Goal: Task Accomplishment & Management: Manage account settings

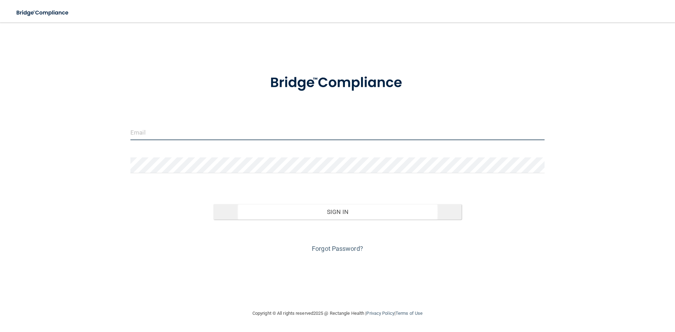
type input "[EMAIL_ADDRESS][DOMAIN_NAME]"
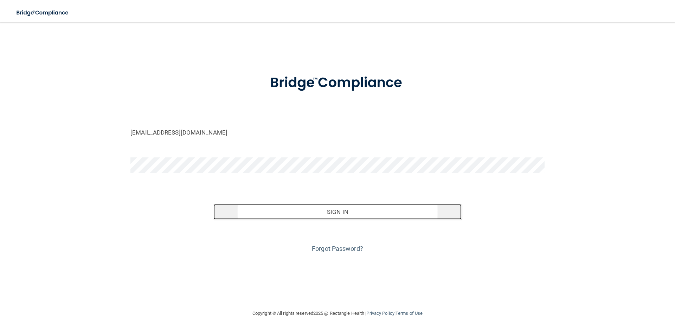
click at [323, 215] on button "Sign In" at bounding box center [337, 211] width 248 height 15
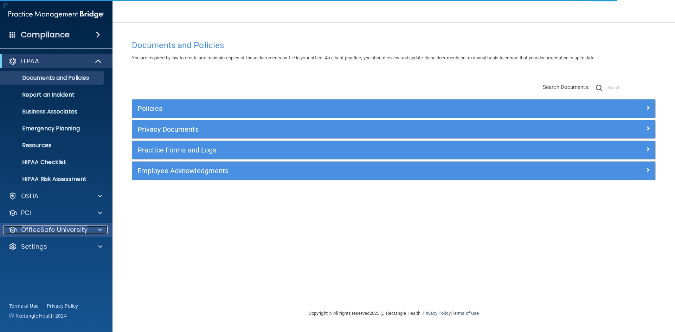
click at [84, 228] on p "OfficeSafe University" at bounding box center [54, 230] width 66 height 8
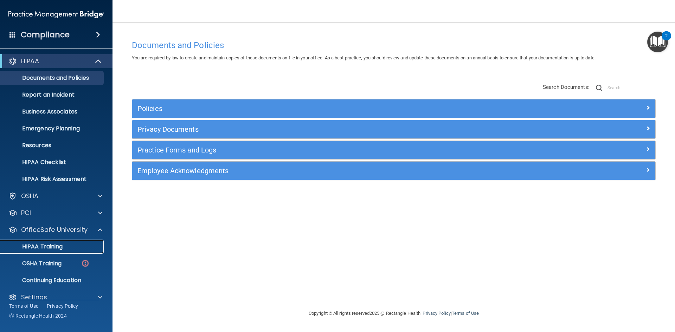
click at [70, 250] on div "HIPAA Training" at bounding box center [53, 246] width 96 height 7
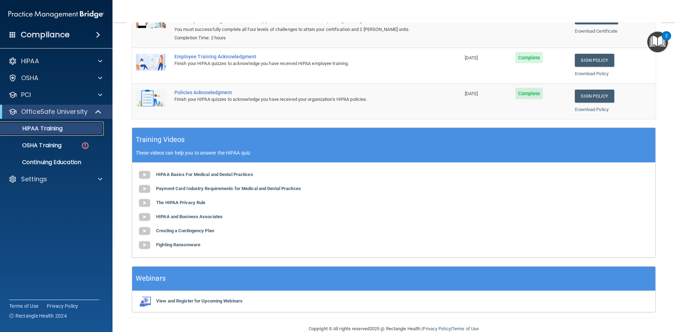
scroll to position [132, 0]
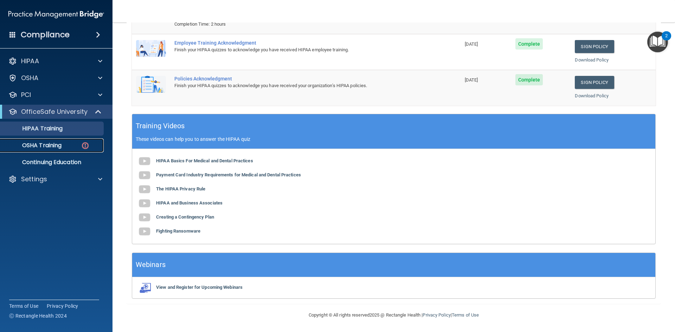
click at [45, 143] on p "OSHA Training" at bounding box center [33, 145] width 57 height 7
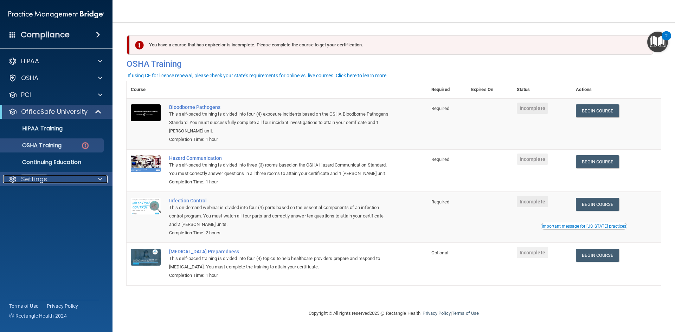
click at [88, 176] on div "Settings" at bounding box center [46, 179] width 87 height 8
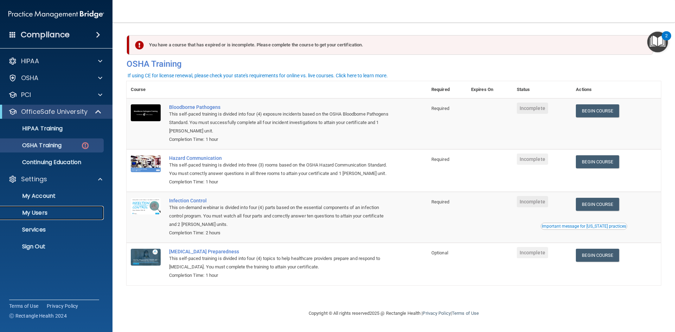
click at [48, 214] on p "My Users" at bounding box center [53, 212] width 96 height 7
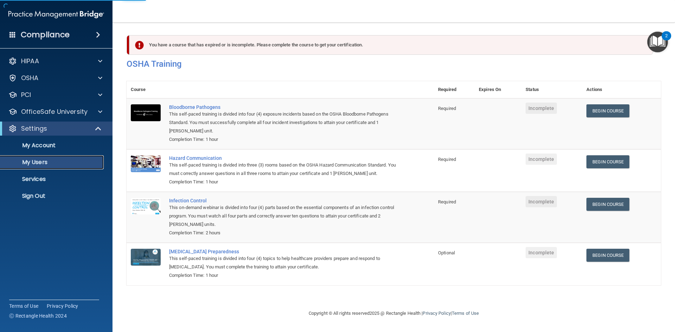
select select "20"
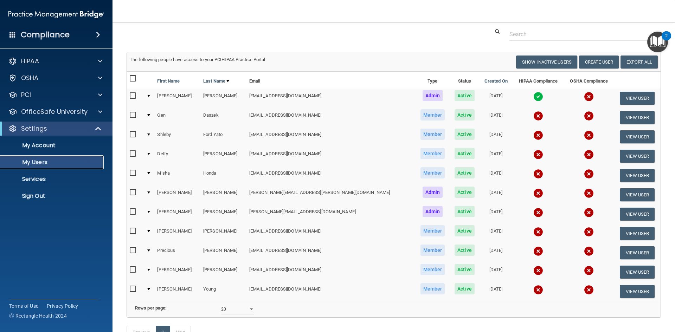
scroll to position [35, 0]
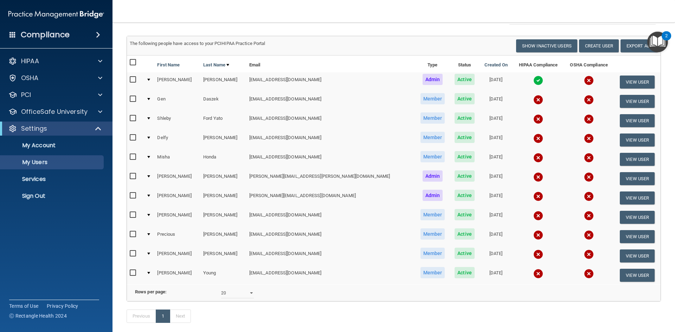
click at [150, 99] on td at bounding box center [148, 101] width 11 height 19
click at [150, 99] on div at bounding box center [148, 99] width 3 height 2
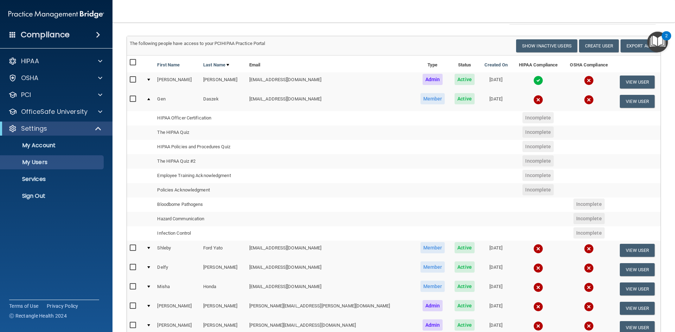
click at [150, 80] on div at bounding box center [148, 80] width 3 height 2
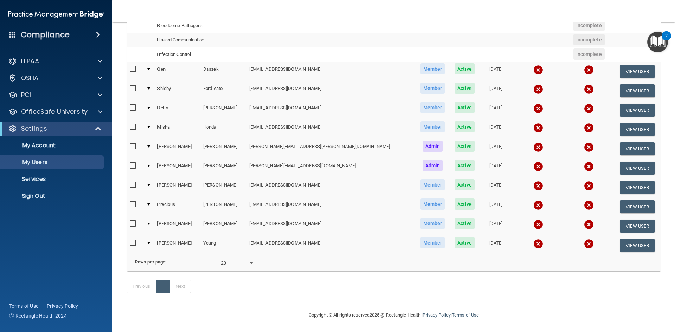
scroll to position [0, 0]
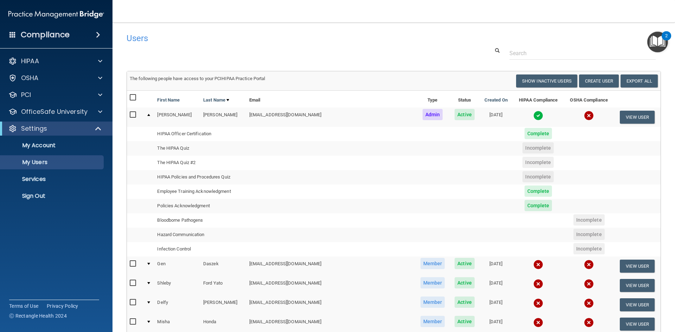
click at [150, 116] on div at bounding box center [148, 115] width 3 height 2
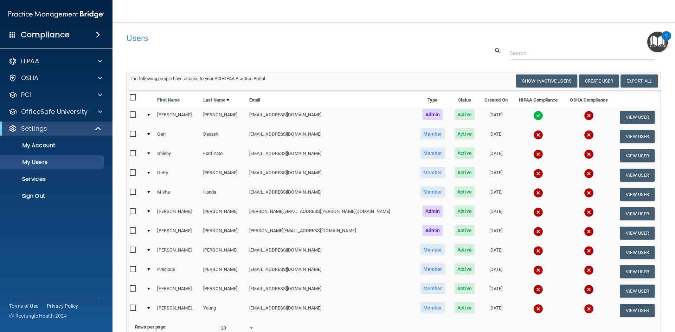
click at [134, 193] on input "checkbox" at bounding box center [134, 192] width 8 height 6
checkbox input "true"
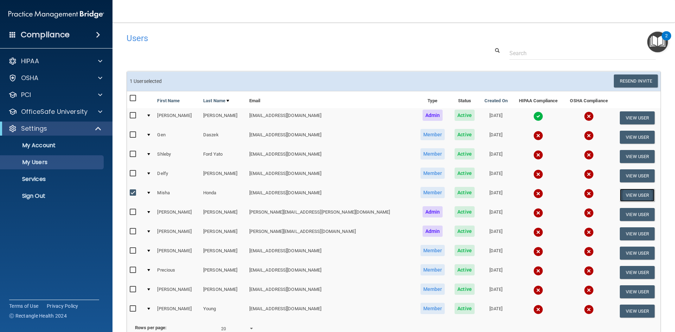
click at [635, 198] on button "View User" at bounding box center [637, 195] width 35 height 13
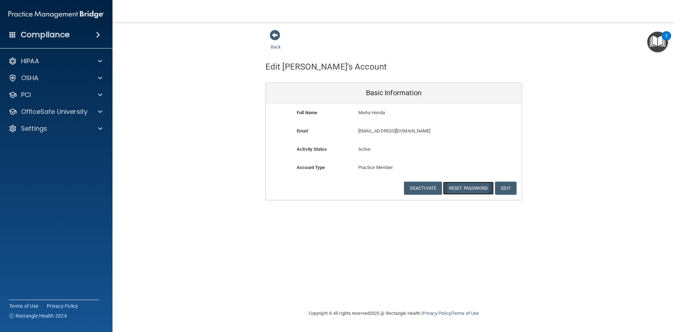
click at [471, 187] on button "Reset Password" at bounding box center [468, 188] width 51 height 13
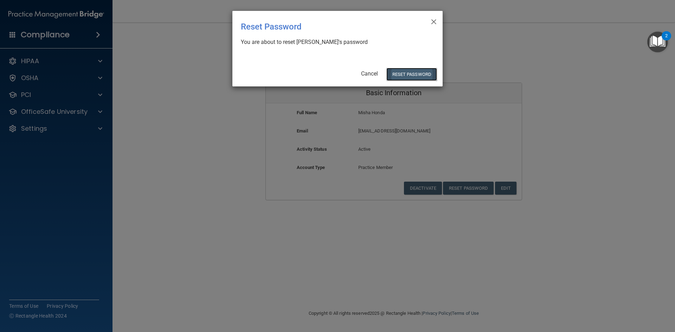
click at [415, 75] on button "Reset Password" at bounding box center [411, 74] width 51 height 13
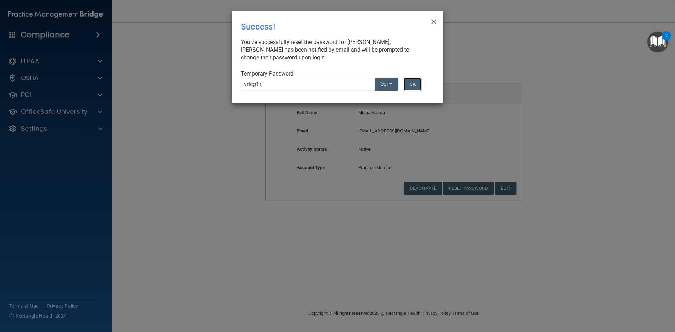
click at [417, 87] on button "OK" at bounding box center [412, 84] width 18 height 13
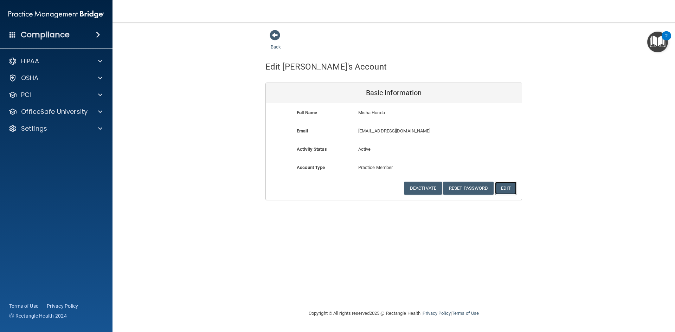
click at [507, 189] on button "Edit" at bounding box center [505, 188] width 21 height 13
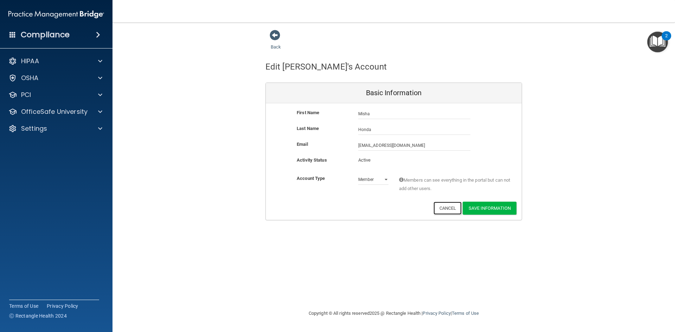
click at [443, 211] on button "Cancel" at bounding box center [447, 208] width 28 height 13
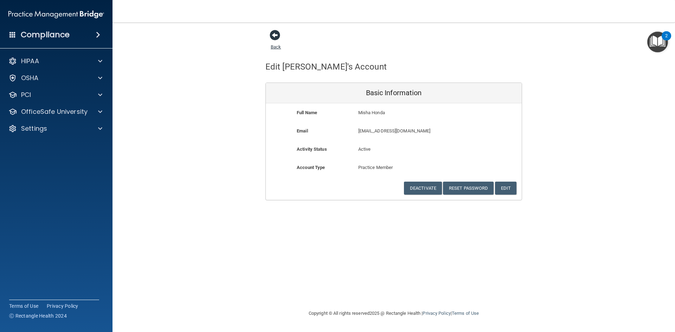
click at [277, 33] on span at bounding box center [275, 35] width 11 height 11
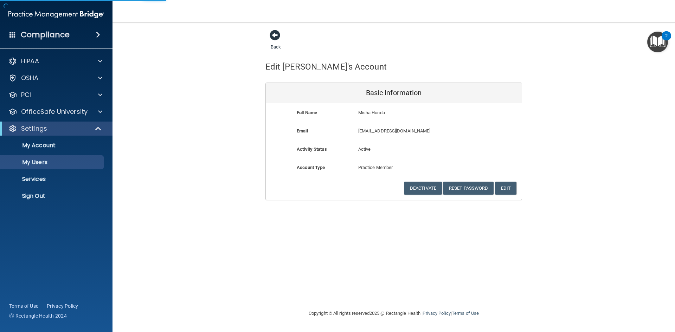
select select "20"
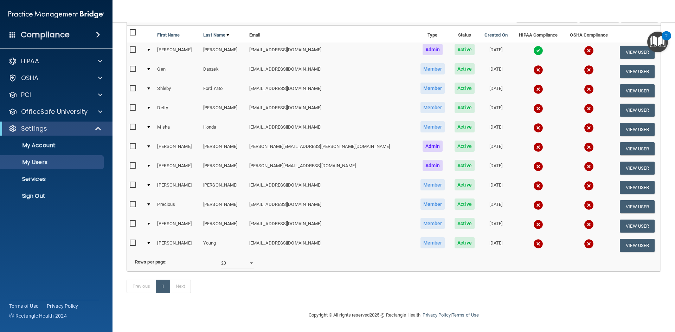
scroll to position [5, 0]
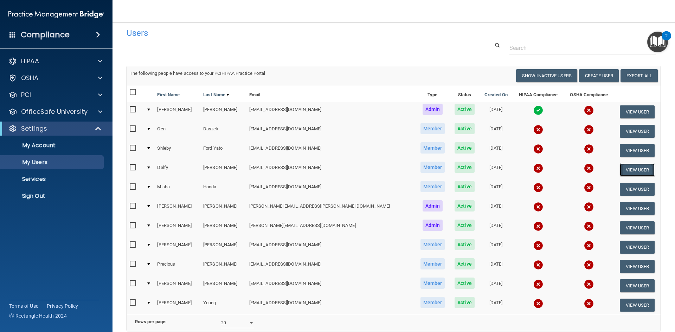
click at [625, 168] on button "View User" at bounding box center [637, 169] width 35 height 13
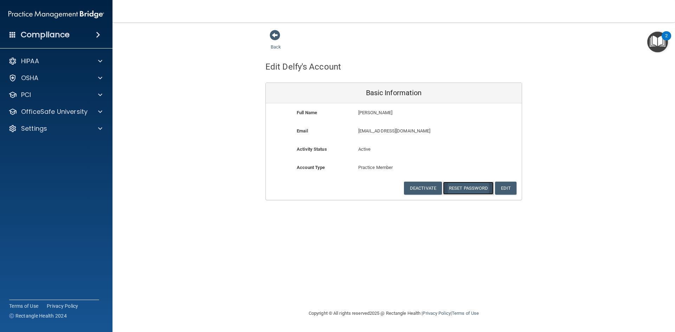
click at [465, 189] on button "Reset Password" at bounding box center [468, 188] width 51 height 13
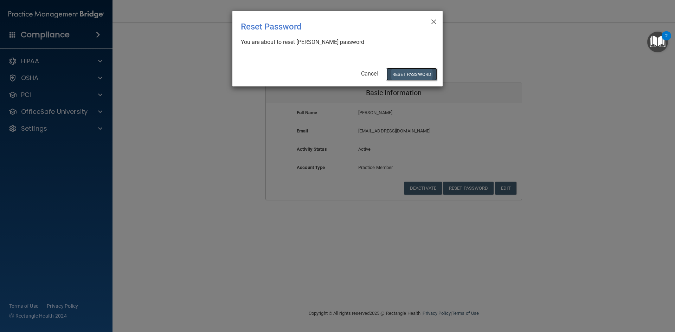
click at [417, 75] on button "Reset Password" at bounding box center [411, 74] width 51 height 13
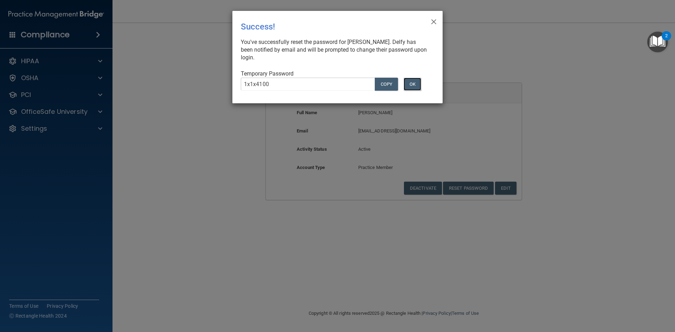
click at [409, 85] on button "OK" at bounding box center [412, 84] width 18 height 13
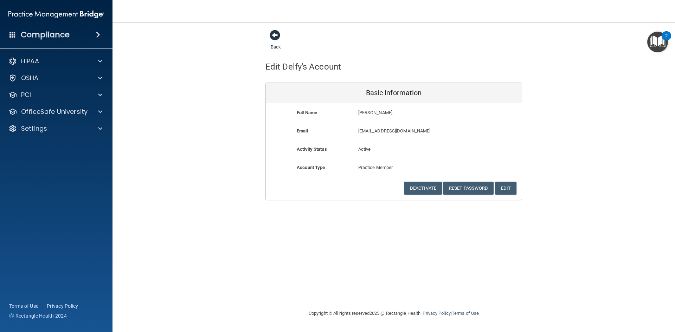
click at [273, 35] on span at bounding box center [275, 35] width 11 height 11
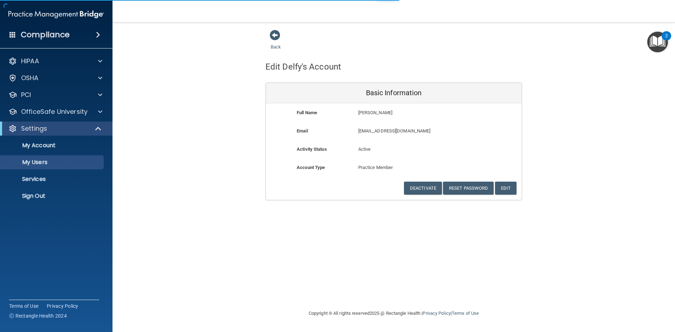
select select "20"
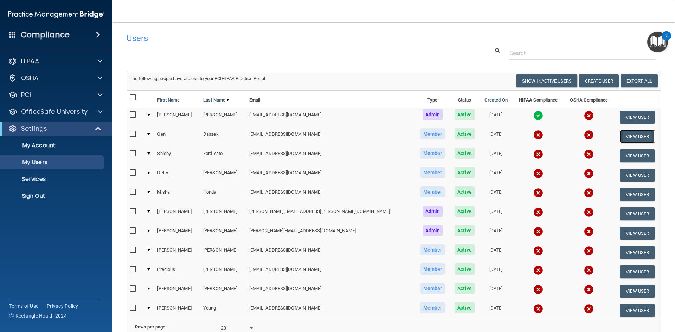
click at [620, 138] on button "View User" at bounding box center [637, 136] width 35 height 13
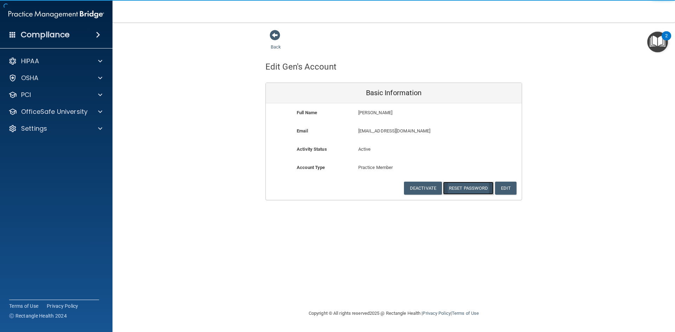
click at [466, 185] on button "Reset Password" at bounding box center [468, 188] width 51 height 13
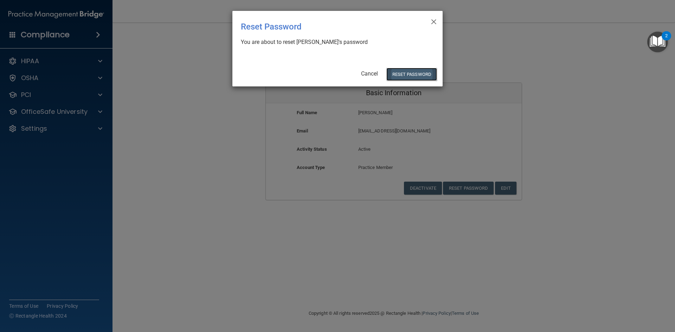
click at [419, 72] on button "Reset Password" at bounding box center [411, 74] width 51 height 13
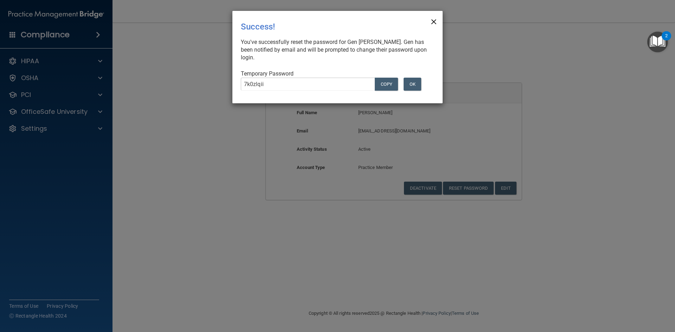
click at [434, 22] on span "×" at bounding box center [433, 21] width 6 height 14
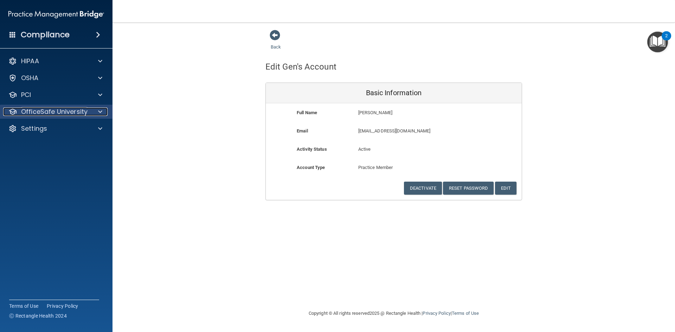
click at [52, 110] on p "OfficeSafe University" at bounding box center [54, 112] width 66 height 8
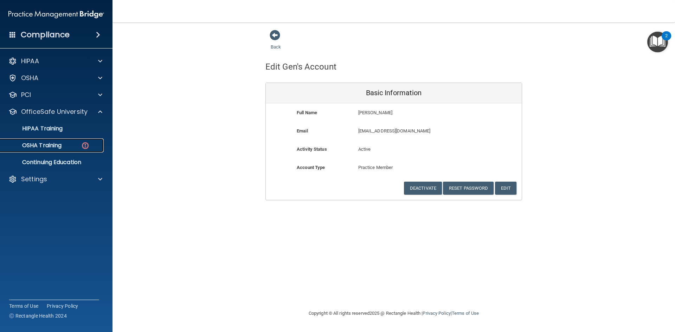
click at [59, 143] on p "OSHA Training" at bounding box center [33, 145] width 57 height 7
